Goal: Information Seeking & Learning: Learn about a topic

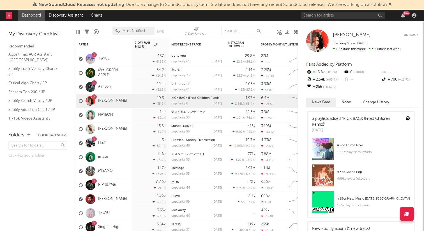
click at [107, 87] on link "Aimyon" at bounding box center [104, 86] width 13 height 5
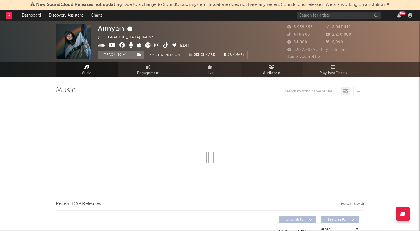
select select "6m"
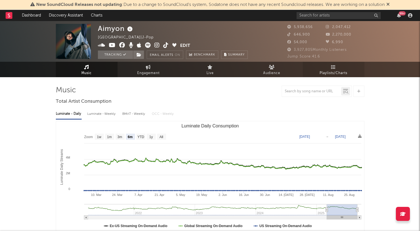
click at [332, 70] on span "Playlists/Charts" at bounding box center [334, 73] width 28 height 7
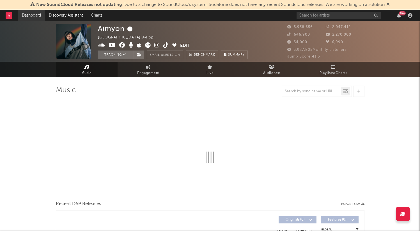
click at [31, 20] on link "Dashboard" at bounding box center [31, 15] width 27 height 11
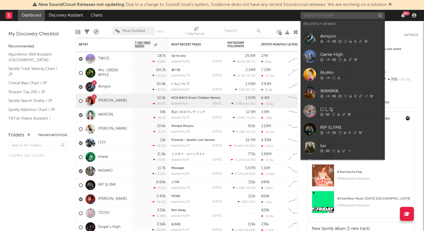
click at [341, 15] on input "text" at bounding box center [343, 15] width 84 height 7
type input "g"
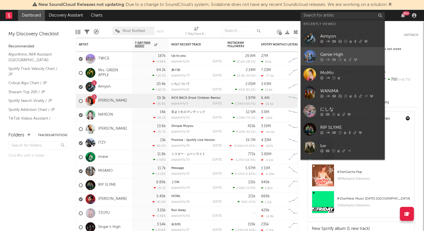
click at [330, 56] on div "Genie High" at bounding box center [351, 54] width 62 height 7
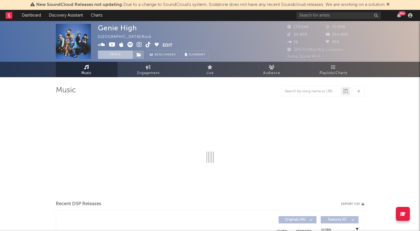
click at [118, 56] on button "Track" at bounding box center [115, 54] width 35 height 8
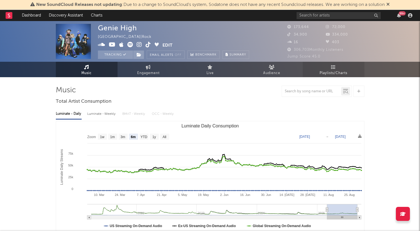
click at [337, 66] on link "Playlists/Charts" at bounding box center [334, 69] width 62 height 15
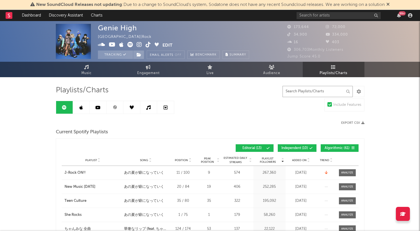
click at [306, 89] on input "text" at bounding box center [317, 91] width 70 height 11
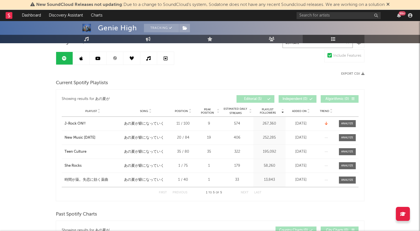
scroll to position [67, 0]
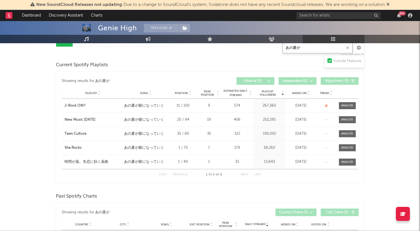
type input "あの夏が"
drag, startPoint x: 57, startPoint y: 161, endPoint x: 111, endPoint y: 162, distance: 53.9
click at [111, 162] on div "Showing results for あの夏が Playlist Followers Playlist Song Position Peak Positio…" at bounding box center [210, 127] width 309 height 112
copy div "時間が薬。失恋に効く薬曲"
